Goal: Communication & Community: Participate in discussion

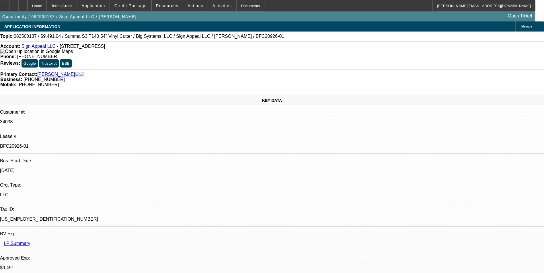
select select "0"
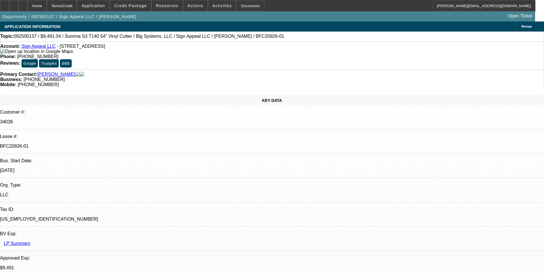
select select "0"
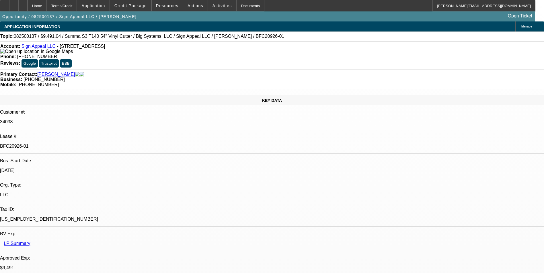
select select "2"
select select "0"
select select "1"
select select "6"
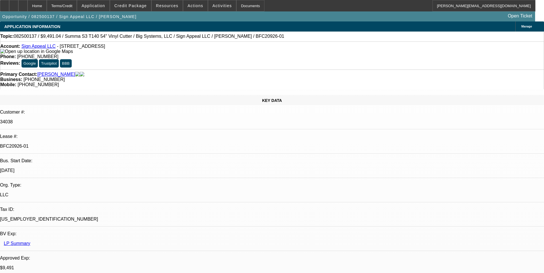
select select "1"
select select "6"
select select "1"
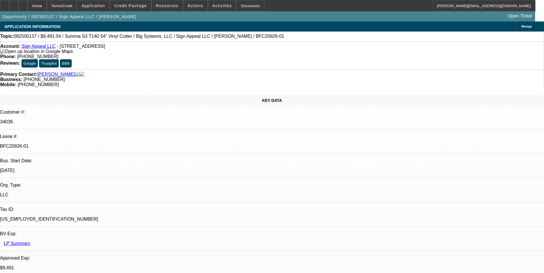
select select "6"
select select "1"
select select "2"
select select "6"
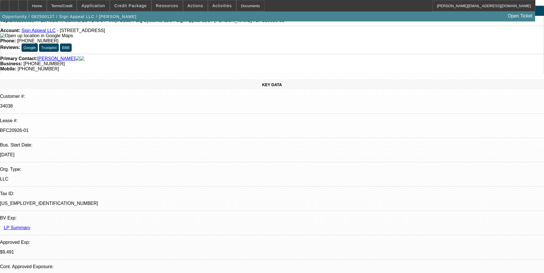
scroll to position [29, 0]
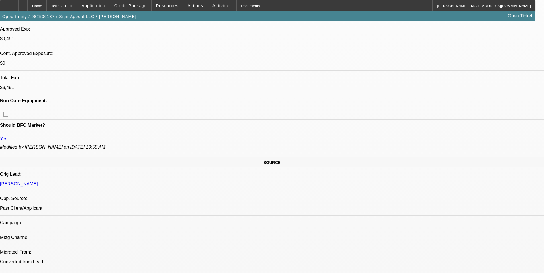
scroll to position [0, 0]
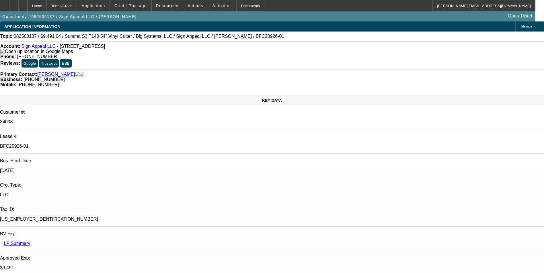
select select "0"
select select "0.1"
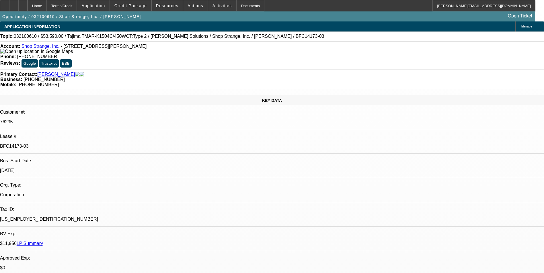
select select "0"
select select "0.1"
select select "0"
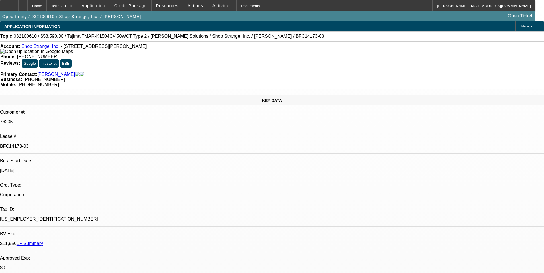
select select "0.1"
select select "0"
select select "2"
select select "0.1"
select select "1"
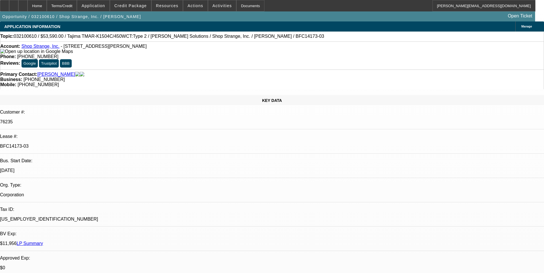
select select "3"
select select "4"
select select "1"
select select "4"
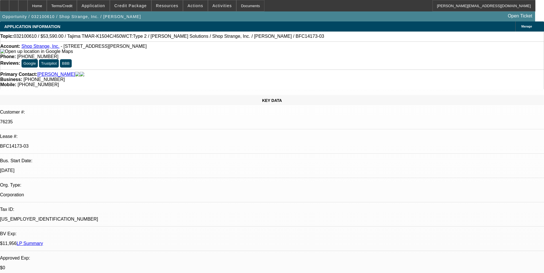
select select "1"
select select "4"
select select "1"
select select "2"
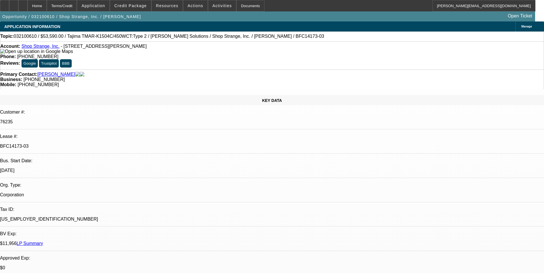
select select "4"
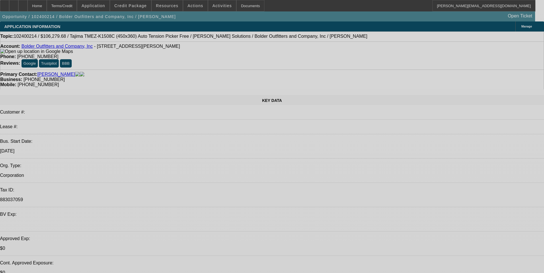
select select "0"
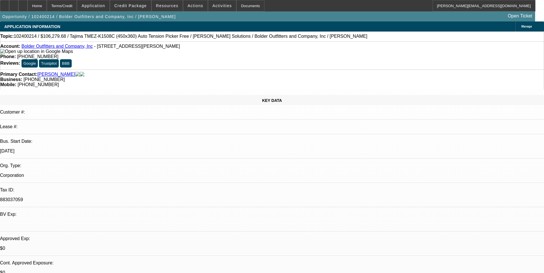
select select "2"
select select "0"
select select "2"
select select "0"
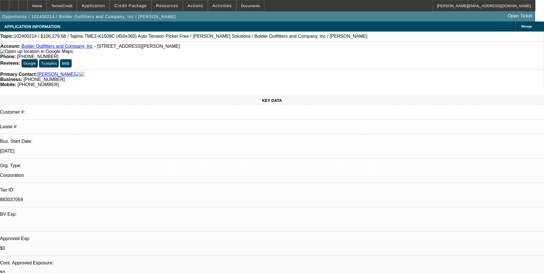
select select "0"
select select "2"
select select "0"
select select "2"
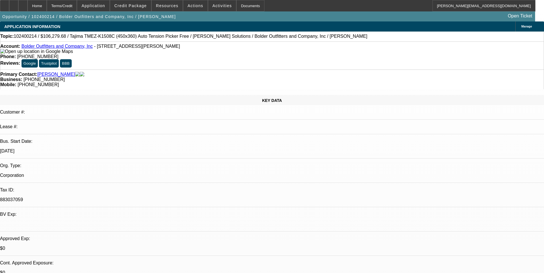
select select "0"
select select "1"
select select "2"
select select "6"
select select "1"
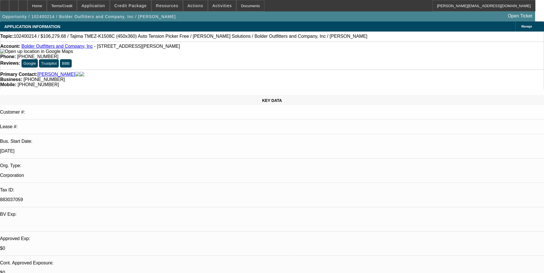
select select "2"
select select "6"
select select "1"
select select "2"
select select "6"
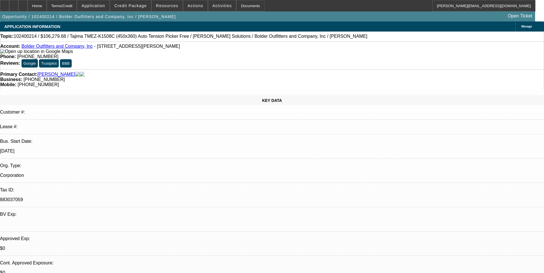
select select "1"
select select "2"
select select "6"
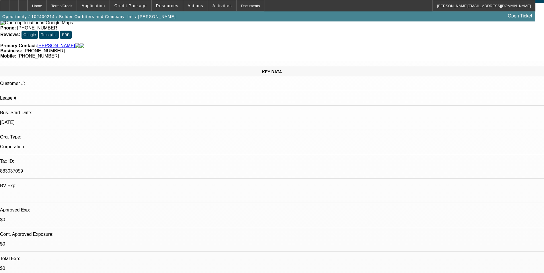
scroll to position [0, 0]
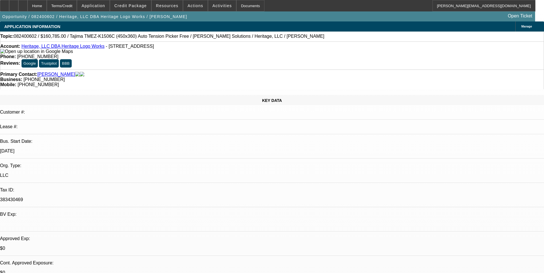
select select "0"
select select "2"
select select "0"
select select "2"
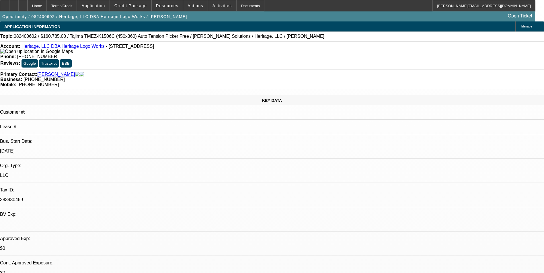
select select "0"
select select "2"
select select "0"
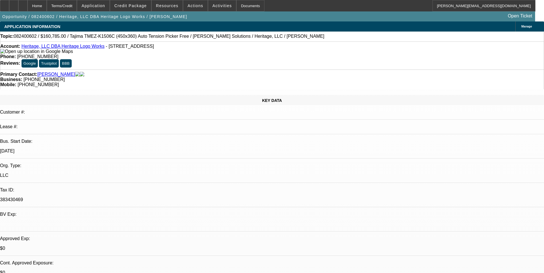
select select "2"
select select "0"
select select "1"
select select "2"
select select "6"
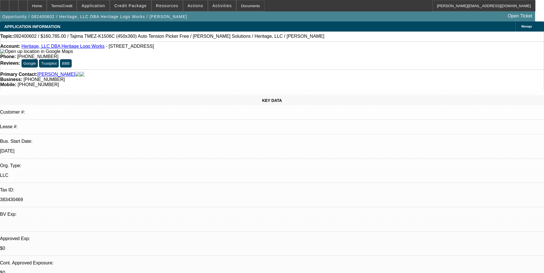
select select "1"
select select "2"
select select "6"
select select "1"
select select "2"
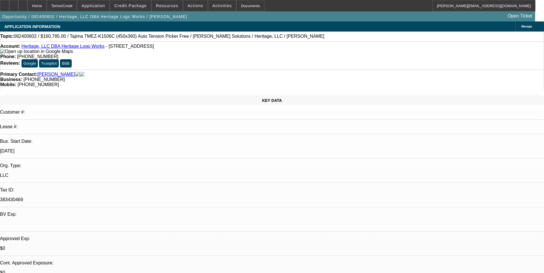
select select "6"
select select "1"
select select "2"
select select "6"
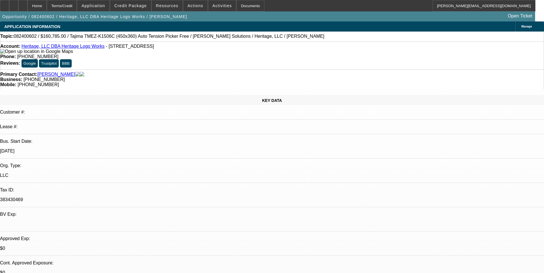
drag, startPoint x: 439, startPoint y: 77, endPoint x: 441, endPoint y: 71, distance: 6.3
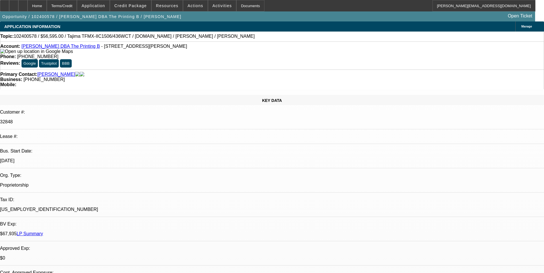
select select "0"
select select "2"
select select "0.1"
select select "0"
select select "2"
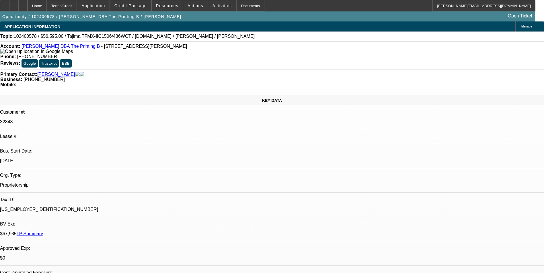
select select "0"
select select "2"
select select "0"
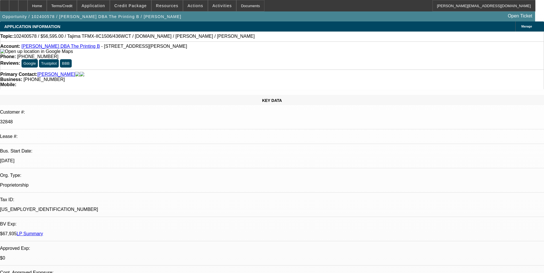
select select "0"
select select "1"
select select "2"
select select "4"
select select "1"
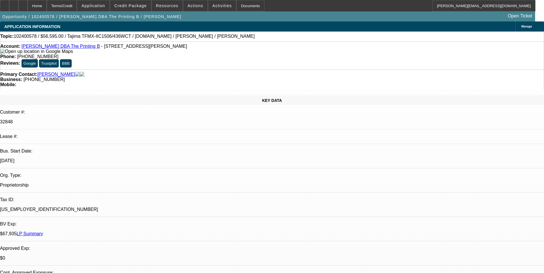
select select "2"
select select "6"
select select "1"
select select "2"
select select "6"
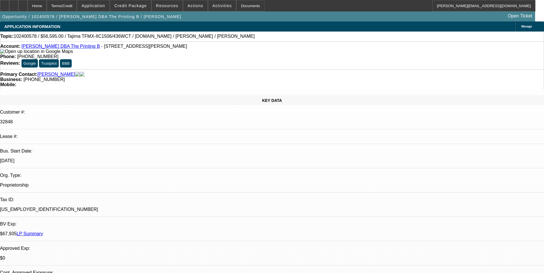
select select "1"
select select "2"
select select "6"
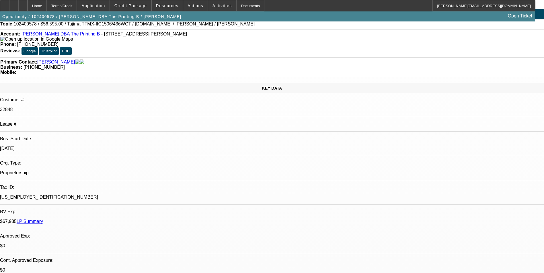
scroll to position [0, 0]
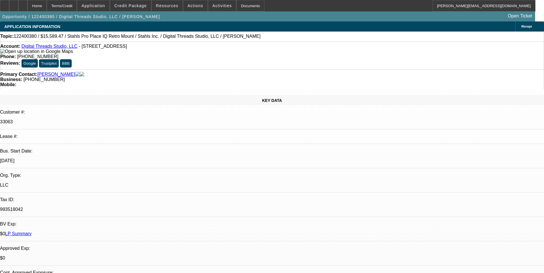
select select "0"
select select "2"
select select "0"
select select "2"
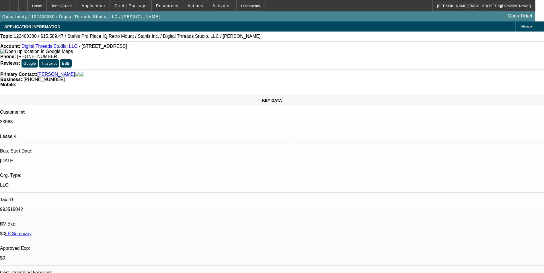
select select "0"
select select "2"
select select "0"
select select "1"
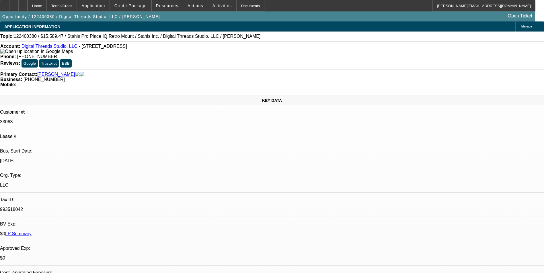
select select "2"
select select "6"
select select "1"
select select "2"
select select "6"
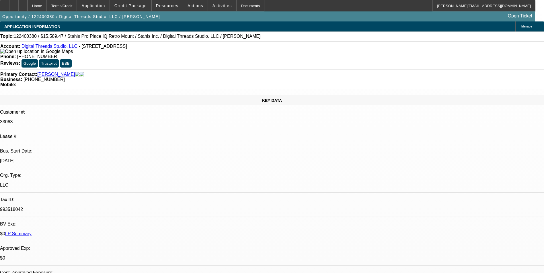
select select "1"
select select "2"
select select "6"
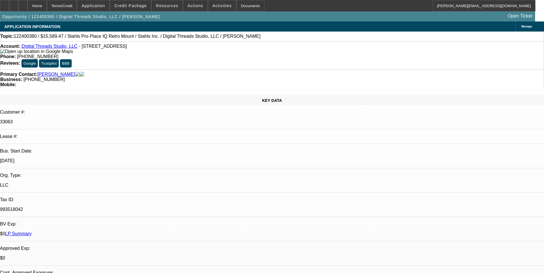
scroll to position [57, 0]
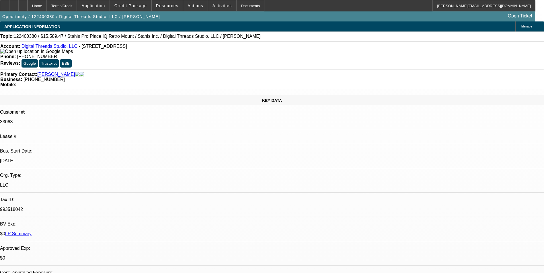
drag, startPoint x: 456, startPoint y: 86, endPoint x: 455, endPoint y: 80, distance: 6.1
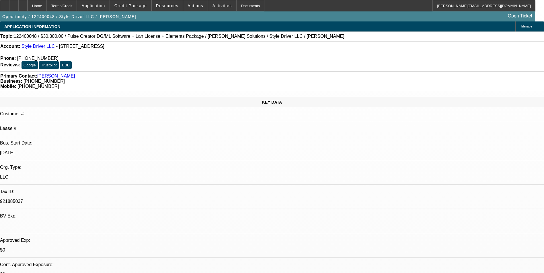
select select "0"
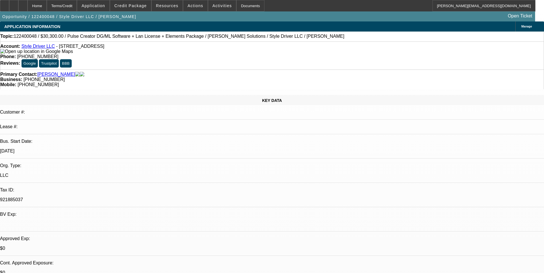
select select "2"
select select "0"
select select "2"
select select "0"
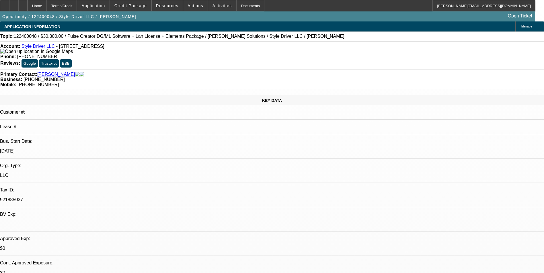
select select "0"
select select "2"
select select "0"
select select "2"
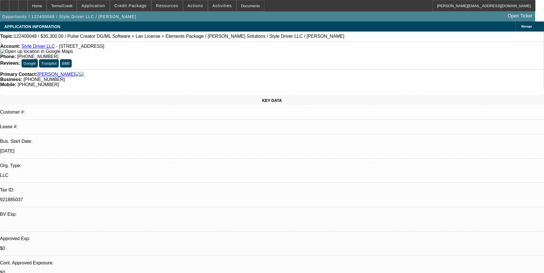
select select "0"
select select "1"
select select "2"
select select "6"
select select "1"
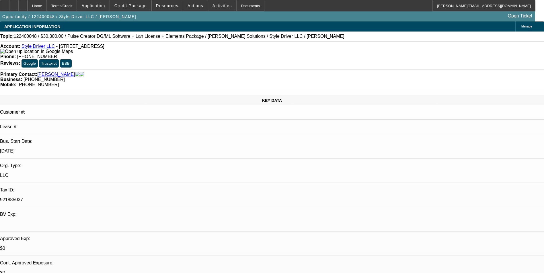
select select "2"
select select "6"
select select "1"
select select "2"
select select "6"
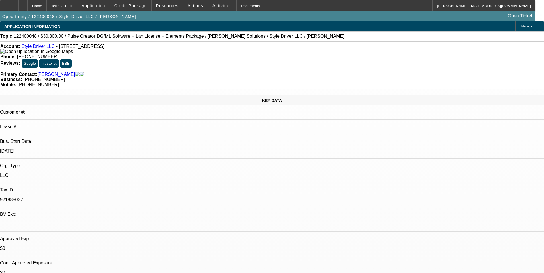
select select "1"
select select "2"
select select "6"
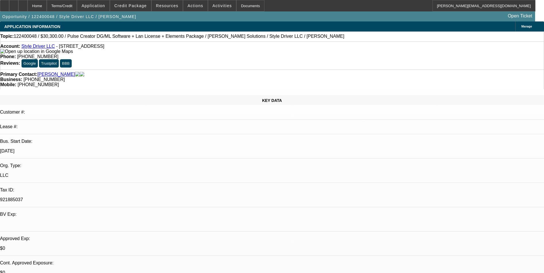
scroll to position [0, 0]
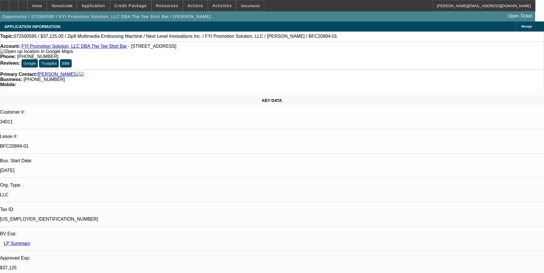
select select "0"
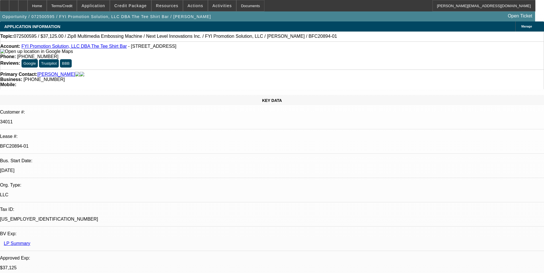
select select "0"
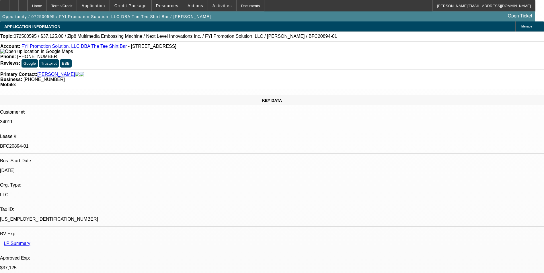
select select "0"
select select "1"
select select "6"
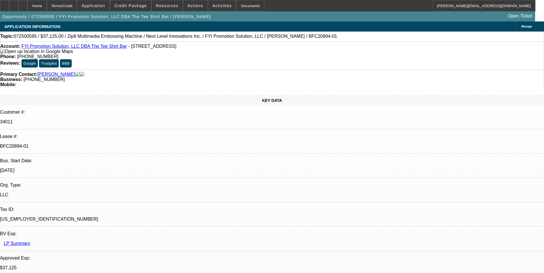
select select "1"
select select "6"
select select "1"
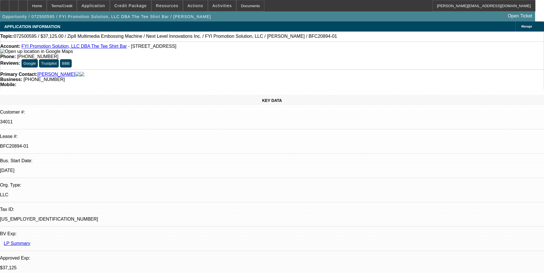
select select "6"
select select "1"
select select "6"
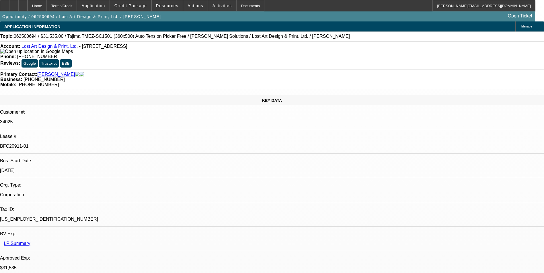
select select "0"
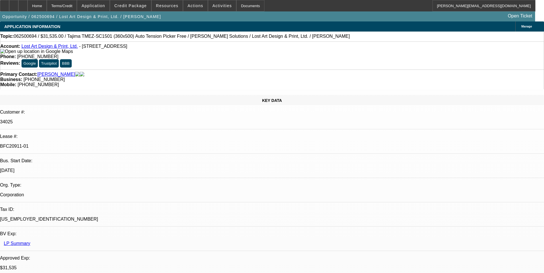
select select "0"
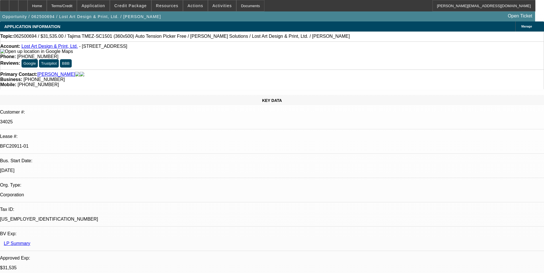
select select "2"
select select "0"
select select "1"
select select "6"
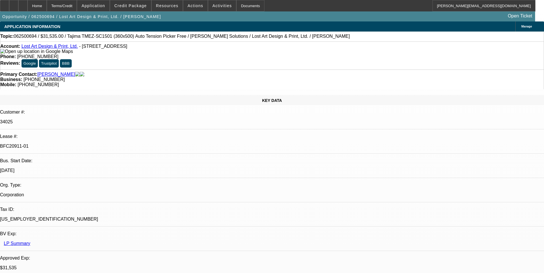
select select "1"
select select "6"
select select "1"
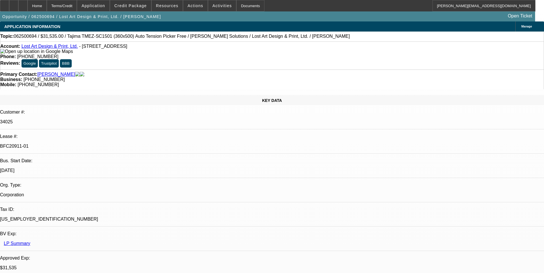
select select "6"
select select "1"
select select "2"
select select "6"
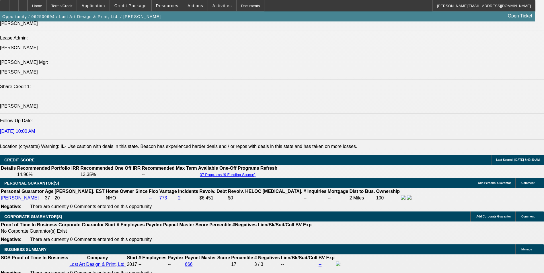
scroll to position [774, 0]
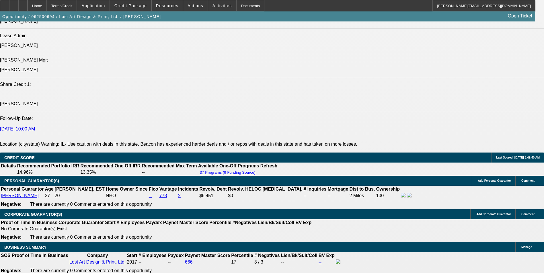
select select "0"
select select "2"
select select "0"
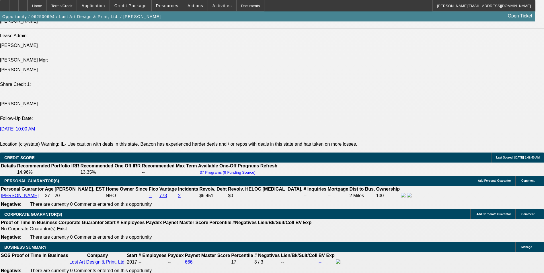
select select "6"
select select "0"
select select "2"
select select "0"
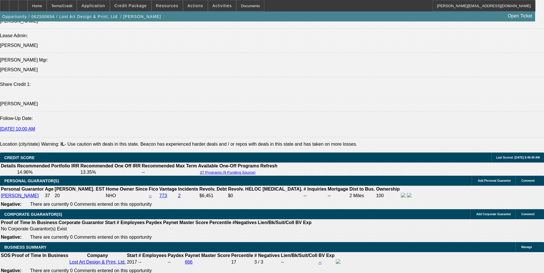
select select "6"
select select "0"
select select "2"
select select "0"
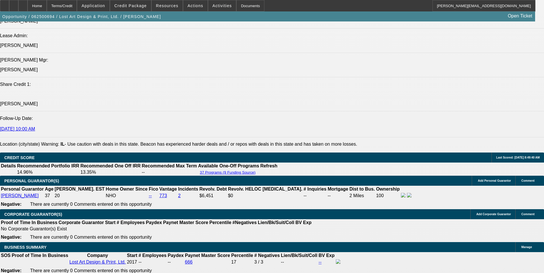
select select "6"
select select "0"
select select "2"
select select "0"
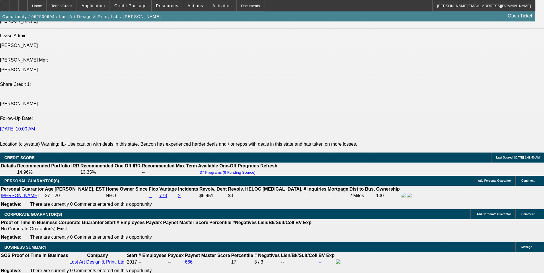
select select "6"
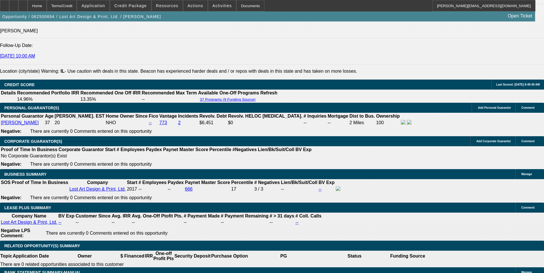
scroll to position [860, 0]
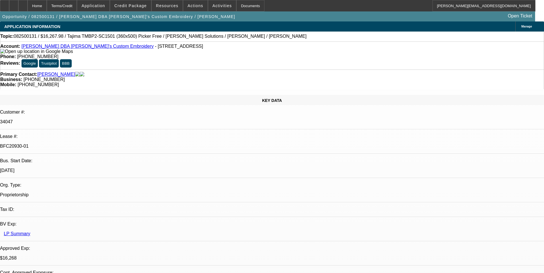
select select "0"
select select "2"
select select "0"
select select "2"
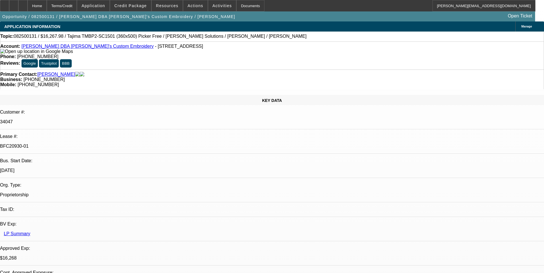
select select "0"
select select "2"
select select "0"
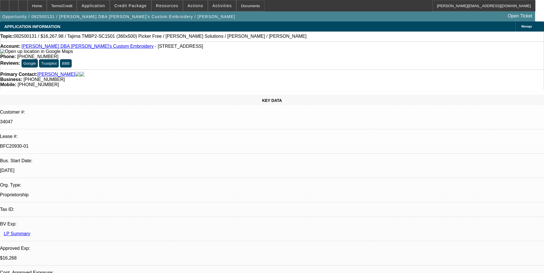
select select "2"
select select "0"
select select "1"
select select "2"
select select "6"
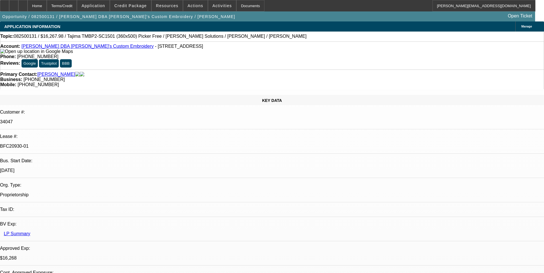
select select "1"
select select "2"
select select "6"
select select "1"
select select "2"
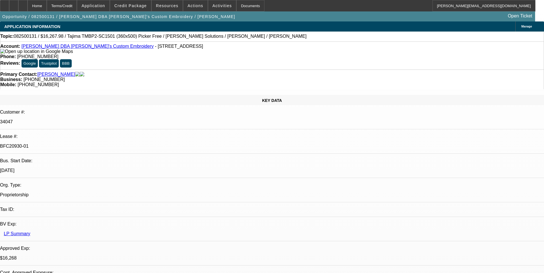
select select "6"
select select "1"
select select "2"
select select "6"
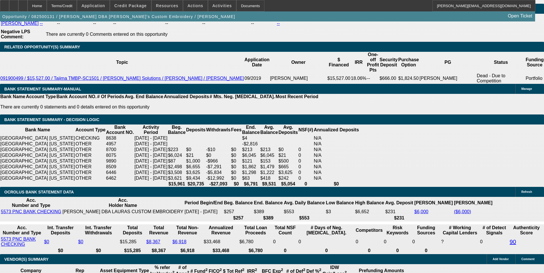
scroll to position [993, 0]
